Goal: Task Accomplishment & Management: Use online tool/utility

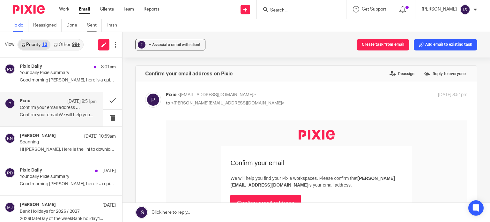
scroll to position [160, 0]
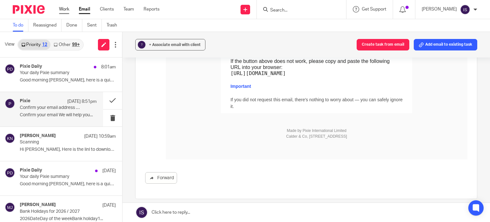
click at [67, 6] on link "Work" at bounding box center [64, 9] width 10 height 6
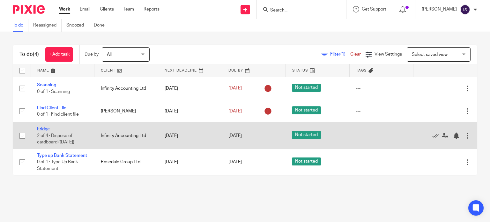
click at [41, 129] on link "Fridge" at bounding box center [43, 129] width 13 height 4
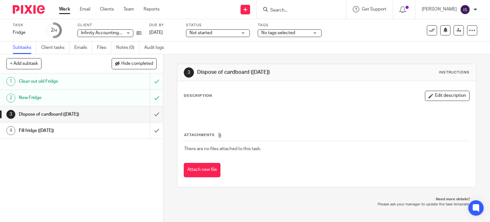
click at [114, 117] on div "Dispose of cardboard ([DATE])" at bounding box center [81, 114] width 125 height 10
click at [152, 131] on input "submit" at bounding box center [81, 131] width 163 height 16
click at [62, 11] on link "Work" at bounding box center [64, 9] width 11 height 6
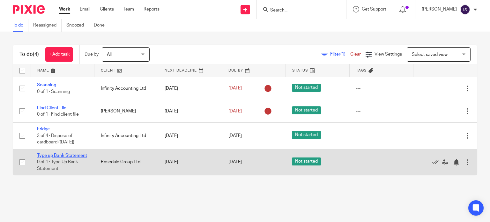
click at [51, 158] on link "Type up Bank Statement" at bounding box center [62, 155] width 50 height 4
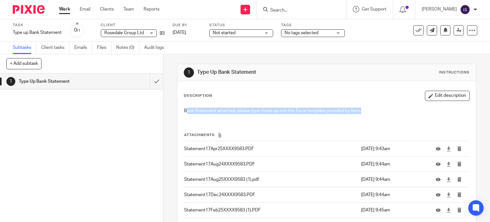
drag, startPoint x: 185, startPoint y: 109, endPoint x: 363, endPoint y: 120, distance: 178.7
click at [363, 120] on div "Description Edit description Bank Statement attached, please type these up into…" at bounding box center [327, 226] width 286 height 270
click at [365, 112] on p "Bank Statement attached, please type these up into the Excel template provided …" at bounding box center [327, 111] width 286 height 6
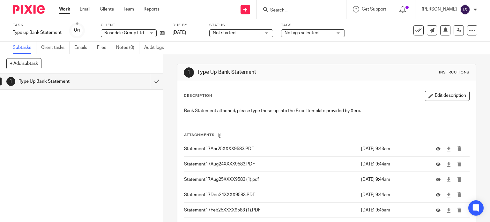
click at [291, 90] on div "Description Edit description Bank Statement attached, please type these up into…" at bounding box center [326, 225] width 299 height 289
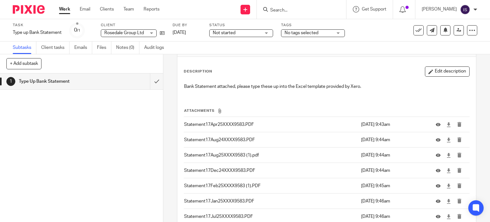
scroll to position [64, 0]
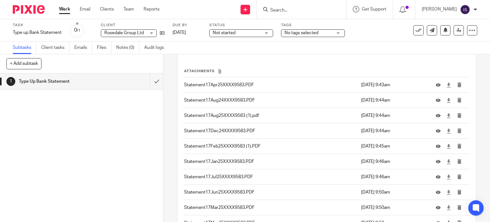
click at [261, 82] on p "Statement17Apr25XXXX9583.PDF" at bounding box center [271, 85] width 174 height 6
click at [436, 85] on icon at bounding box center [438, 85] width 5 height 5
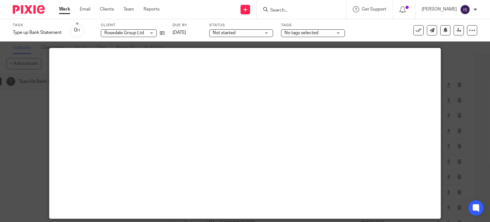
click at [448, 124] on div at bounding box center [245, 111] width 490 height 222
drag, startPoint x: 467, startPoint y: 56, endPoint x: 447, endPoint y: 71, distance: 25.5
click at [467, 56] on div at bounding box center [245, 111] width 490 height 222
click at [442, 57] on div at bounding box center [245, 111] width 490 height 222
click at [454, 71] on div at bounding box center [245, 111] width 490 height 222
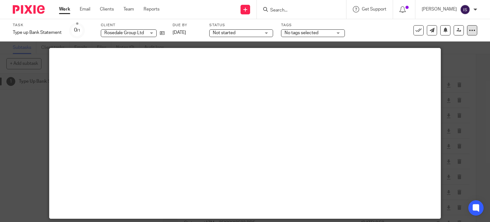
click at [469, 30] on icon at bounding box center [472, 30] width 6 height 6
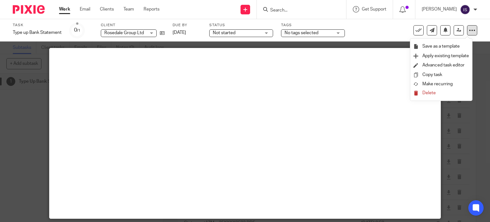
click at [469, 30] on icon at bounding box center [472, 30] width 6 height 6
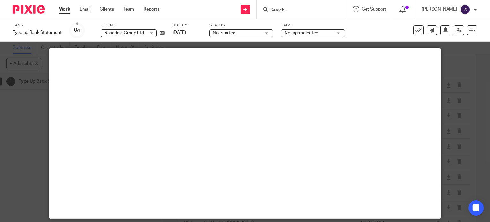
click at [462, 135] on div at bounding box center [245, 111] width 490 height 222
click at [464, 134] on div at bounding box center [245, 111] width 490 height 222
click at [465, 148] on div at bounding box center [245, 111] width 490 height 222
click at [54, 27] on label "Task" at bounding box center [37, 25] width 49 height 5
type input "Type up Bank Statement"
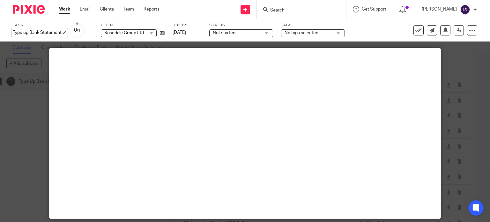
click at [53, 35] on div "Type up Bank Statement Save Type up Bank Statement" at bounding box center [37, 32] width 49 height 6
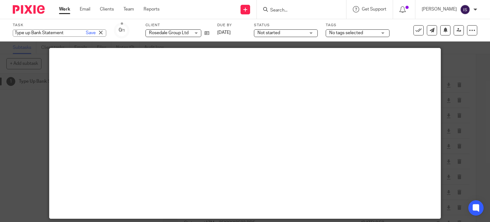
drag, startPoint x: 4, startPoint y: 105, endPoint x: 25, endPoint y: 57, distance: 52.9
click at [4, 102] on div at bounding box center [245, 111] width 490 height 222
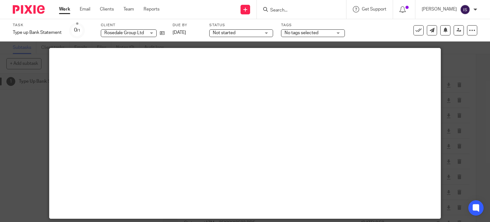
click at [65, 10] on link "Work" at bounding box center [64, 9] width 11 height 6
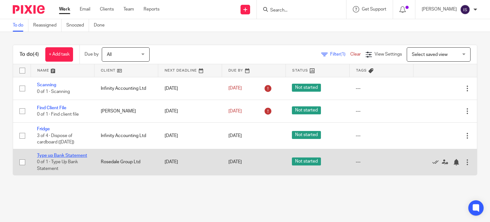
click at [61, 155] on link "Type up Bank Statement" at bounding box center [62, 155] width 50 height 4
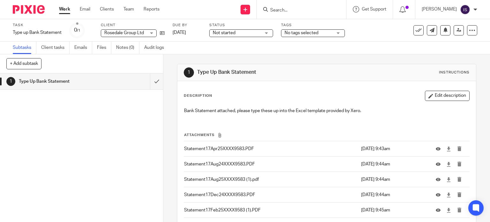
click at [224, 163] on p "Statement17Aug24XXXX9583.PDF" at bounding box center [271, 164] width 174 height 6
click at [248, 159] on td "Statement17Aug24XXXX9583.PDF" at bounding box center [271, 163] width 175 height 15
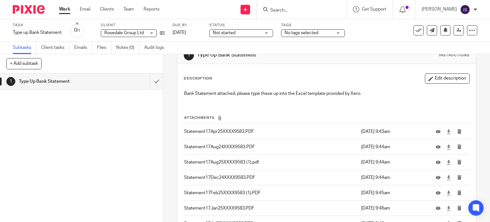
scroll to position [32, 0]
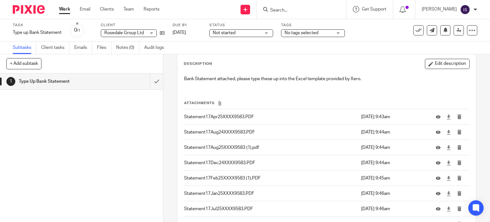
drag, startPoint x: 438, startPoint y: 116, endPoint x: 397, endPoint y: 136, distance: 46.1
click at [442, 149] on tbody "Attachments Statement17Apr25XXXX9583.PDF [DATE] 9:43am Statement17Aug24XXXX9583…" at bounding box center [327, 204] width 286 height 208
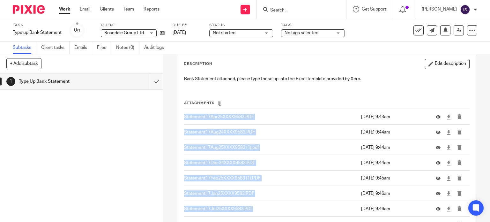
drag, startPoint x: 182, startPoint y: 114, endPoint x: 270, endPoint y: 205, distance: 127.1
click at [273, 210] on tbody "Attachments Statement17Apr25XXXX9583.PDF [DATE] 9:43am Statement17Aug24XXXX9583…" at bounding box center [327, 204] width 286 height 208
click at [294, 148] on p "Statement17Aug25XXXX9583 (1).pdf" at bounding box center [271, 147] width 174 height 6
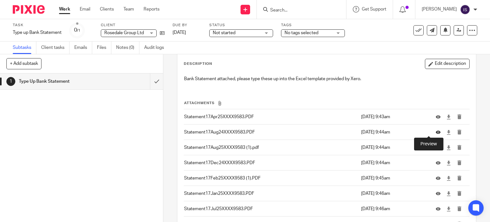
click at [436, 134] on icon at bounding box center [438, 132] width 5 height 5
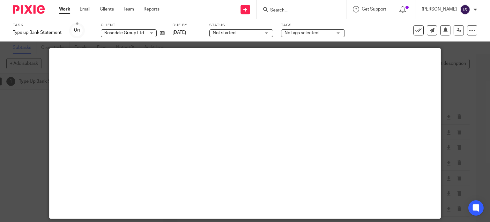
click at [469, 57] on div at bounding box center [245, 111] width 490 height 222
click at [467, 63] on div at bounding box center [245, 111] width 490 height 222
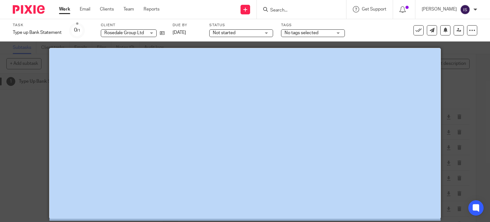
click at [467, 63] on div at bounding box center [245, 111] width 490 height 222
click at [464, 69] on div at bounding box center [245, 111] width 490 height 222
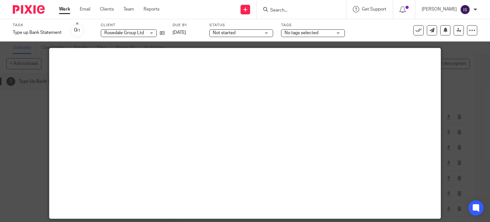
click at [374, 30] on div "Task Type up Bank Statement Save Type up Bank Statement 0 /1 Client Rosedale Gr…" at bounding box center [206, 30] width 387 height 15
click at [469, 26] on div at bounding box center [472, 30] width 10 height 10
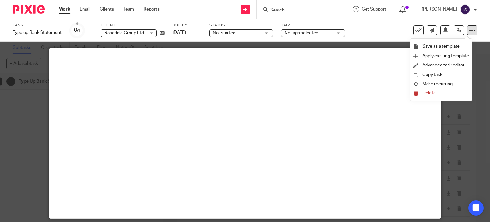
click at [469, 26] on div at bounding box center [472, 30] width 10 height 10
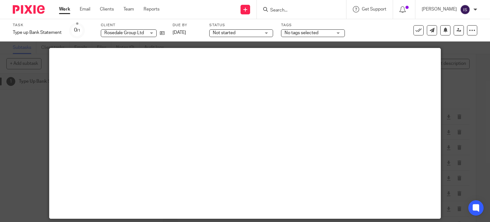
click at [465, 56] on div at bounding box center [245, 111] width 490 height 222
click at [461, 62] on div at bounding box center [245, 111] width 490 height 222
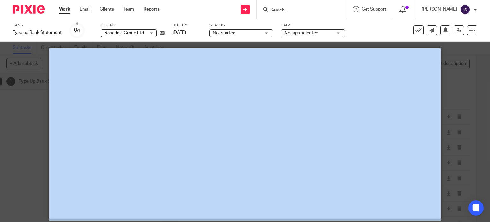
click at [461, 62] on div at bounding box center [245, 111] width 490 height 222
click at [466, 103] on div at bounding box center [245, 111] width 490 height 222
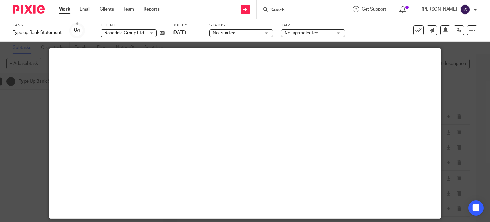
drag, startPoint x: 439, startPoint y: 46, endPoint x: 451, endPoint y: 46, distance: 11.5
click at [439, 46] on div at bounding box center [245, 111] width 490 height 222
click at [456, 46] on div at bounding box center [245, 111] width 490 height 222
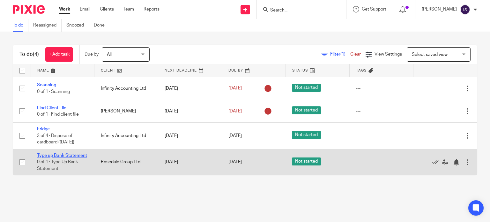
click at [44, 158] on link "Type up Bank Statement" at bounding box center [62, 155] width 50 height 4
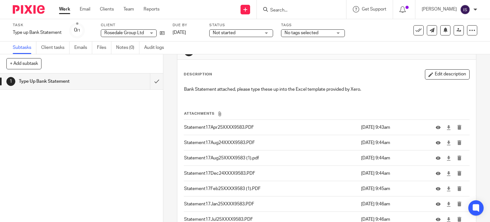
scroll to position [32, 0]
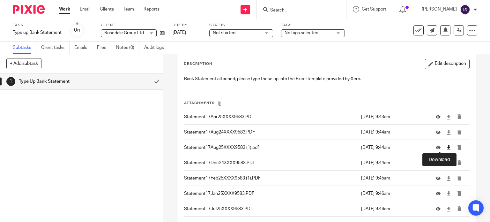
click at [446, 148] on icon at bounding box center [448, 147] width 5 height 5
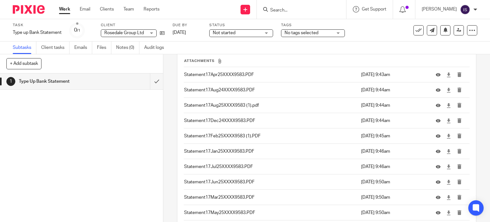
scroll to position [64, 0]
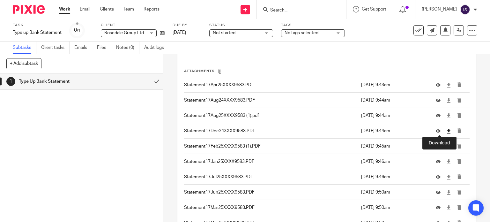
click at [446, 130] on icon at bounding box center [448, 131] width 5 height 5
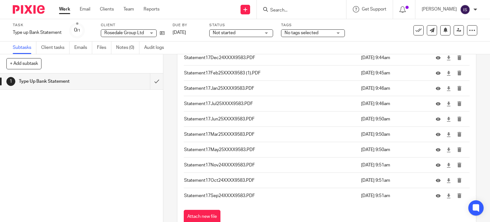
scroll to position [126, 0]
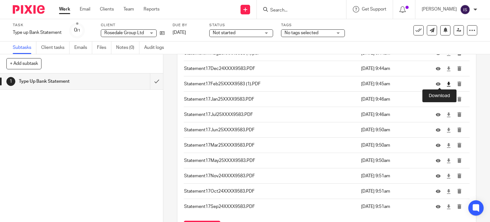
click at [446, 84] on icon at bounding box center [448, 84] width 5 height 5
click at [446, 98] on icon at bounding box center [448, 99] width 5 height 5
click at [446, 115] on icon at bounding box center [448, 114] width 5 height 5
click at [252, 131] on p "Statement17Jun25XXXX9583.PDF" at bounding box center [271, 130] width 174 height 6
click at [446, 129] on icon at bounding box center [448, 130] width 5 height 5
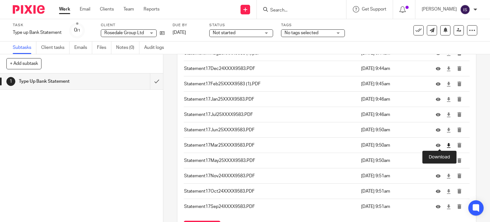
click at [446, 145] on icon at bounding box center [448, 145] width 5 height 5
click at [446, 161] on icon at bounding box center [448, 160] width 5 height 5
click at [437, 174] on td at bounding box center [450, 175] width 40 height 15
click at [446, 178] on link at bounding box center [448, 176] width 5 height 6
click at [446, 190] on icon at bounding box center [448, 191] width 5 height 5
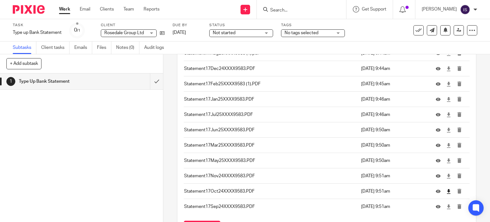
click at [446, 190] on icon at bounding box center [448, 191] width 5 height 5
click at [446, 206] on icon at bounding box center [448, 206] width 5 height 5
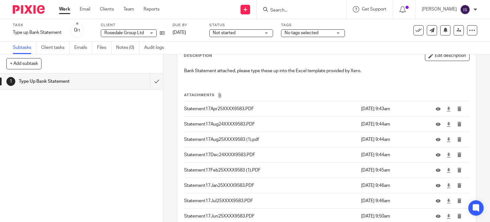
scroll to position [0, 0]
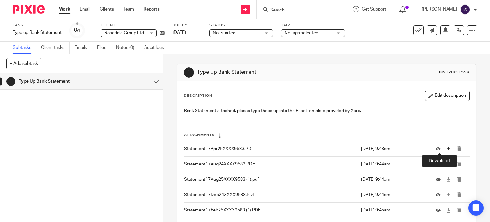
click at [446, 148] on icon at bounding box center [448, 148] width 5 height 5
click at [446, 166] on icon at bounding box center [448, 164] width 5 height 5
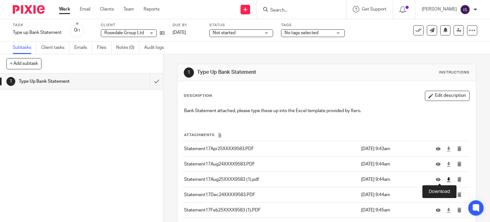
click at [446, 180] on icon at bounding box center [448, 179] width 5 height 5
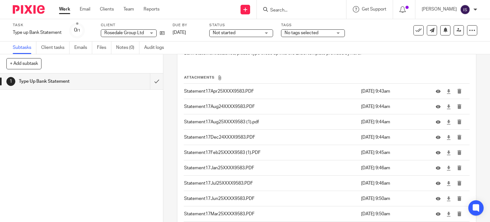
scroll to position [64, 0]
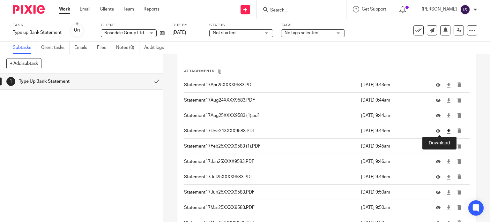
click at [446, 131] on icon at bounding box center [448, 131] width 5 height 5
click at [446, 144] on icon at bounding box center [448, 146] width 5 height 5
click at [446, 161] on icon at bounding box center [448, 161] width 5 height 5
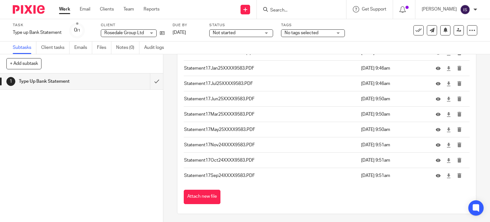
scroll to position [158, 0]
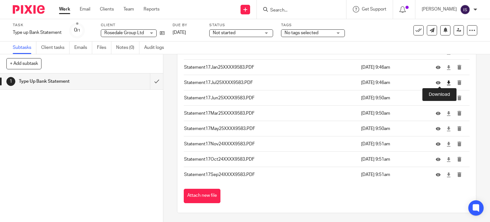
click at [446, 82] on icon at bounding box center [448, 82] width 5 height 5
click at [446, 98] on icon at bounding box center [448, 98] width 5 height 5
click at [437, 111] on td at bounding box center [450, 113] width 40 height 15
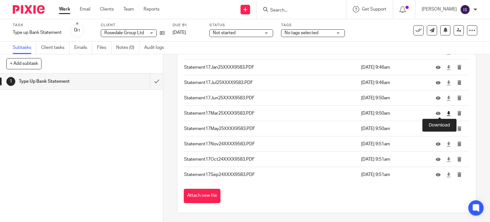
click at [446, 113] on icon at bounding box center [448, 113] width 5 height 5
click at [446, 129] on icon at bounding box center [448, 128] width 5 height 5
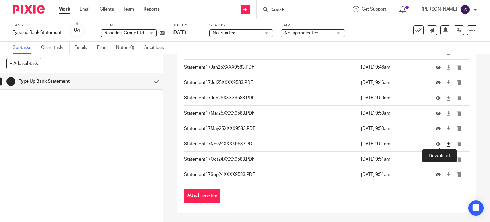
click at [446, 145] on icon at bounding box center [448, 144] width 5 height 5
click at [446, 160] on icon at bounding box center [448, 159] width 5 height 5
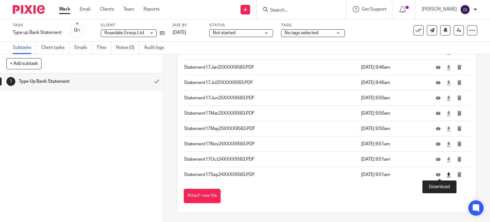
click at [446, 174] on icon at bounding box center [448, 174] width 5 height 5
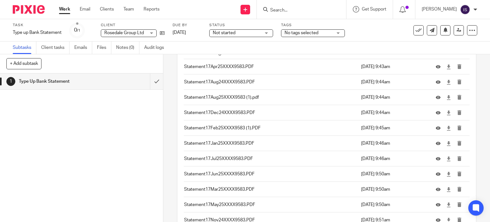
scroll to position [0, 0]
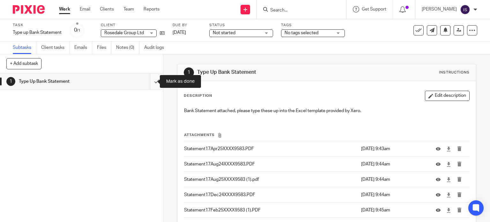
click at [148, 84] on input "submit" at bounding box center [81, 81] width 163 height 16
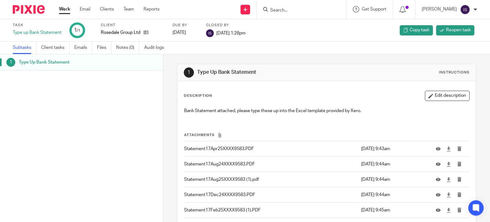
click at [57, 10] on div "Work Email Clients Team Reports Work Email Clients Team Reports Settings" at bounding box center [111, 9] width 116 height 19
click at [63, 10] on link "Work" at bounding box center [64, 9] width 11 height 6
